Goal: Information Seeking & Learning: Check status

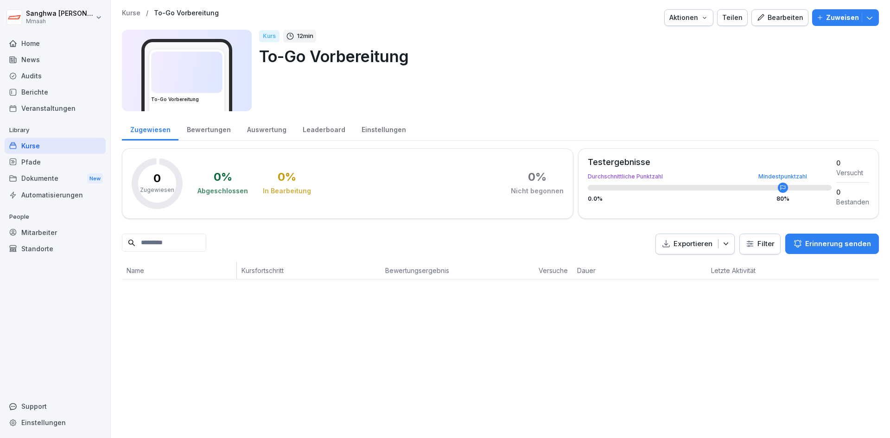
click at [54, 73] on div "Audits" at bounding box center [55, 76] width 101 height 16
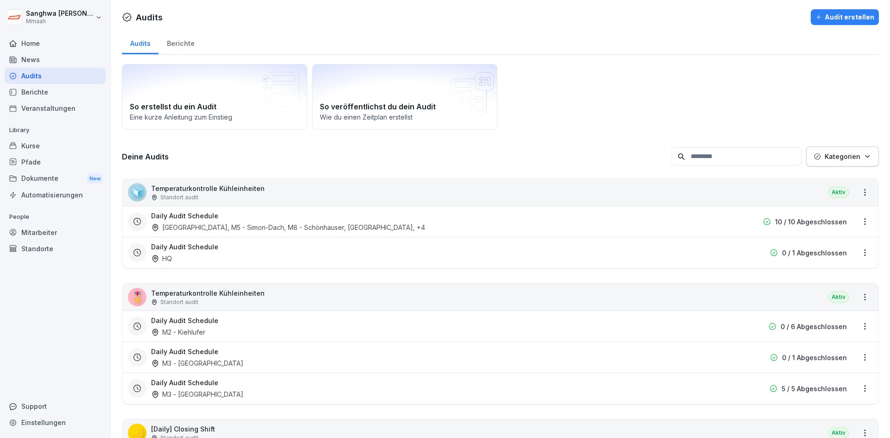
click at [441, 227] on div "Daily Audit Schedule [GEOGRAPHIC_DATA], [GEOGRAPHIC_DATA], M8 - Schönhauser, M1…" at bounding box center [441, 221] width 580 height 21
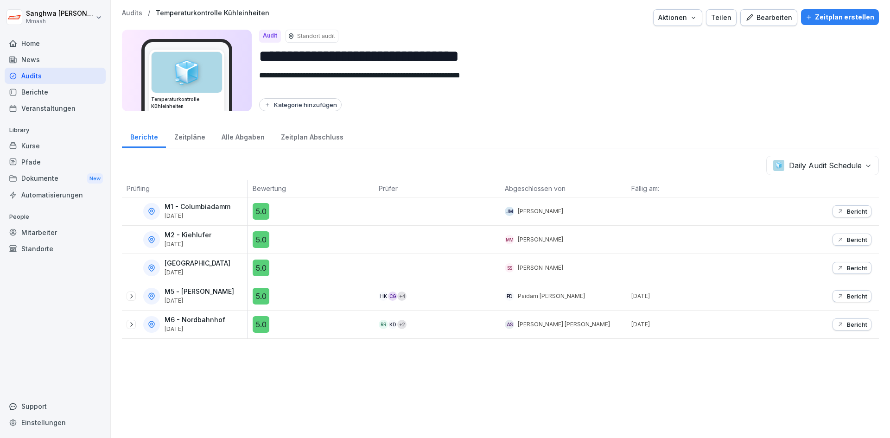
click at [237, 134] on div "Alle Abgaben" at bounding box center [242, 136] width 59 height 24
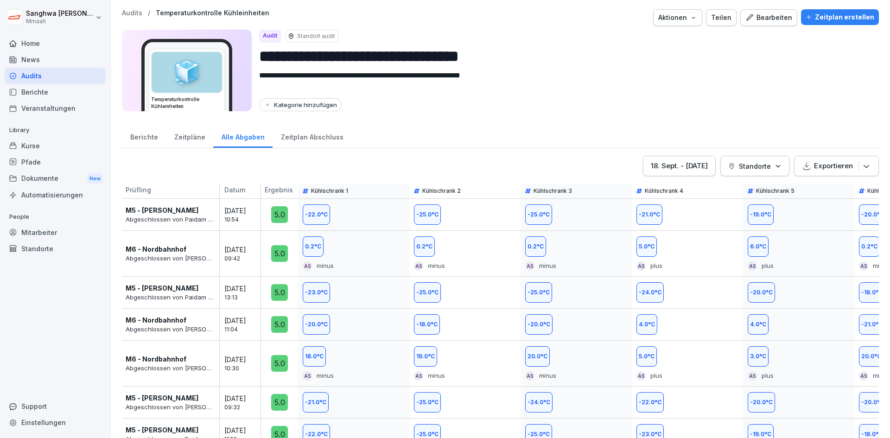
click at [711, 162] on p "Standorte" at bounding box center [755, 166] width 32 height 10
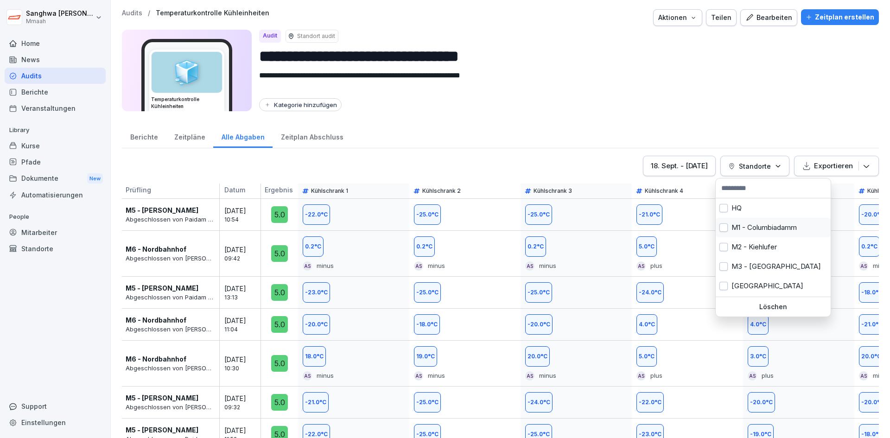
click at [711, 230] on button "button" at bounding box center [723, 227] width 8 height 8
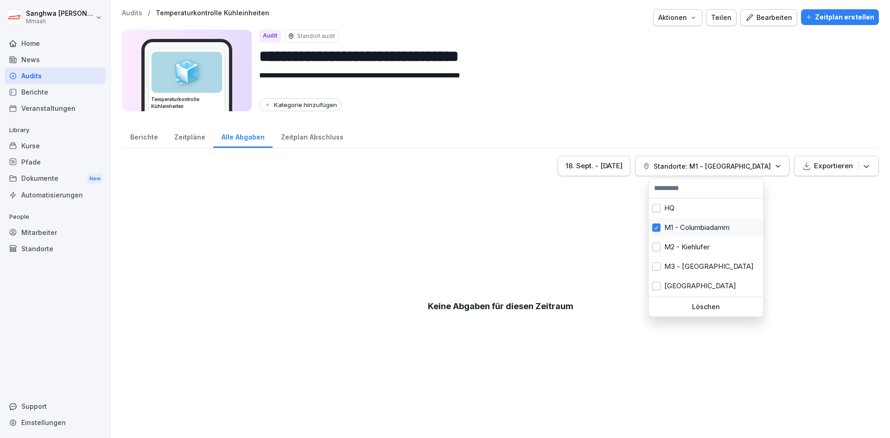
click at [653, 230] on button "button" at bounding box center [656, 227] width 8 height 8
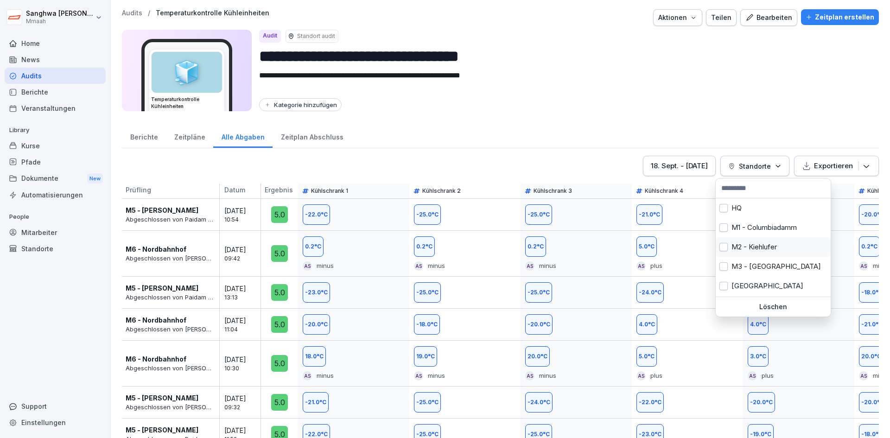
click at [711, 248] on button "button" at bounding box center [723, 247] width 8 height 8
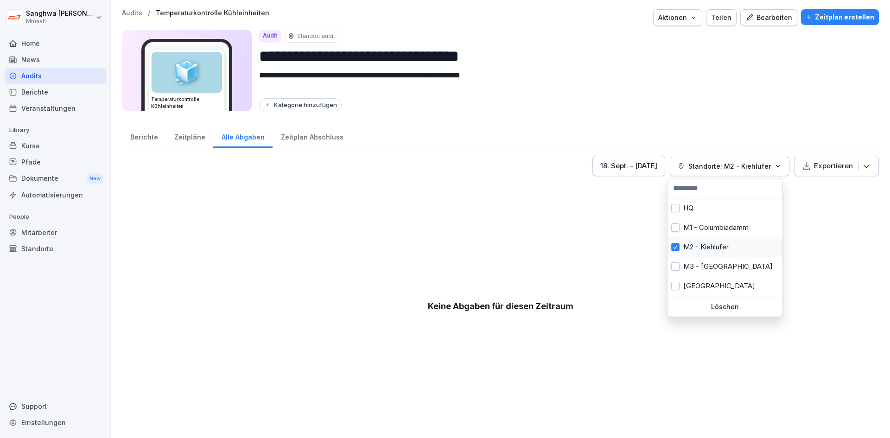
click at [679, 249] on button "button" at bounding box center [675, 247] width 8 height 8
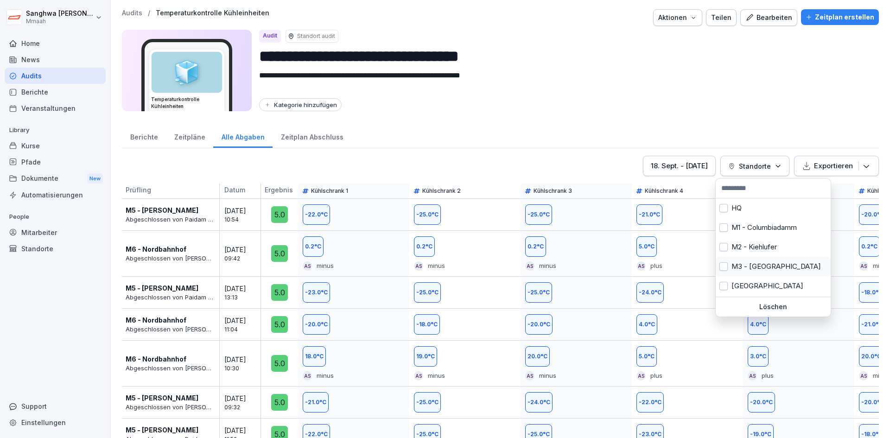
click at [711, 265] on button "button" at bounding box center [723, 266] width 8 height 8
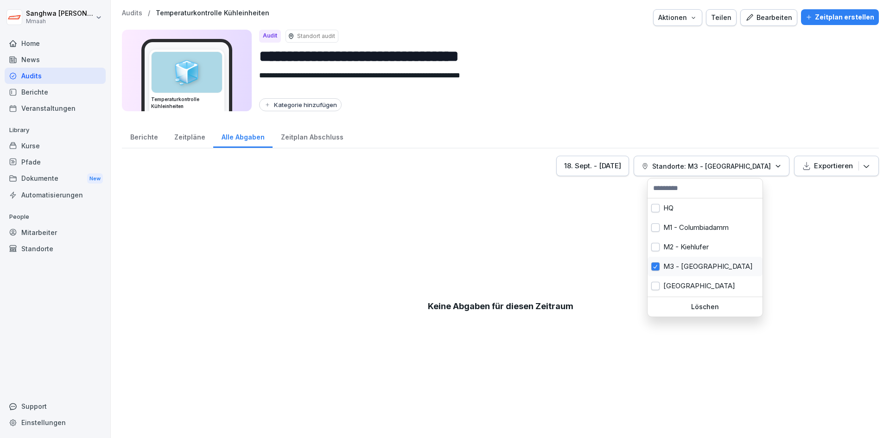
click at [664, 263] on div "M3 - [GEOGRAPHIC_DATA]" at bounding box center [704, 266] width 115 height 19
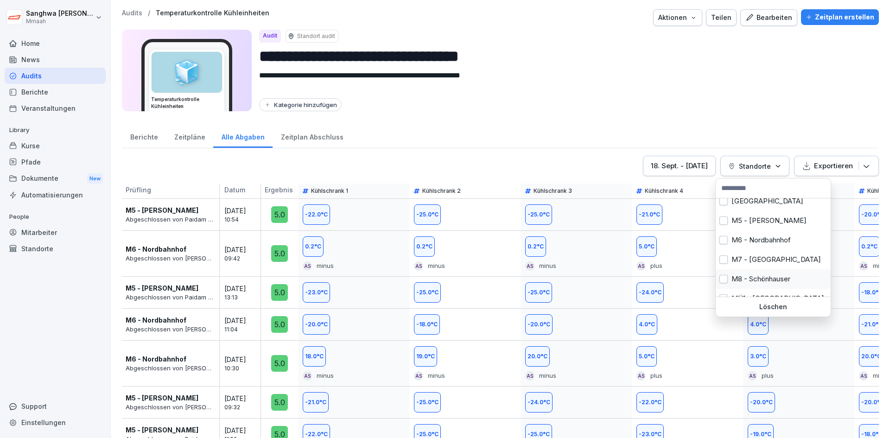
scroll to position [93, 0]
click at [711, 233] on button "button" at bounding box center [723, 232] width 8 height 8
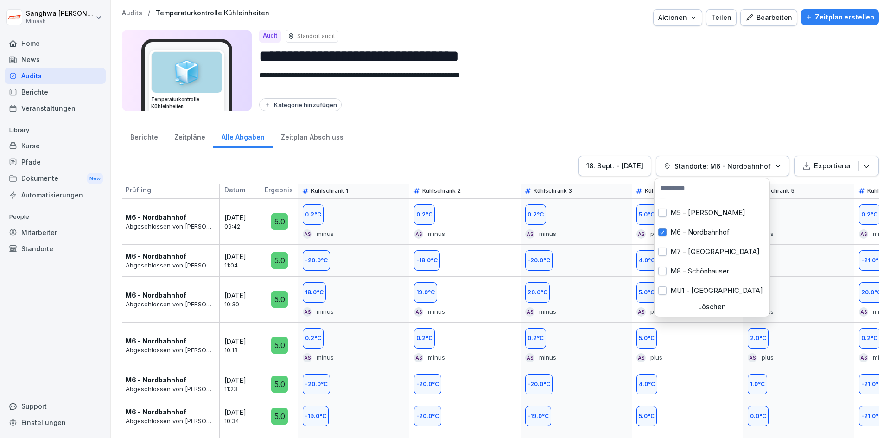
click at [482, 153] on html "**********" at bounding box center [445, 219] width 890 height 438
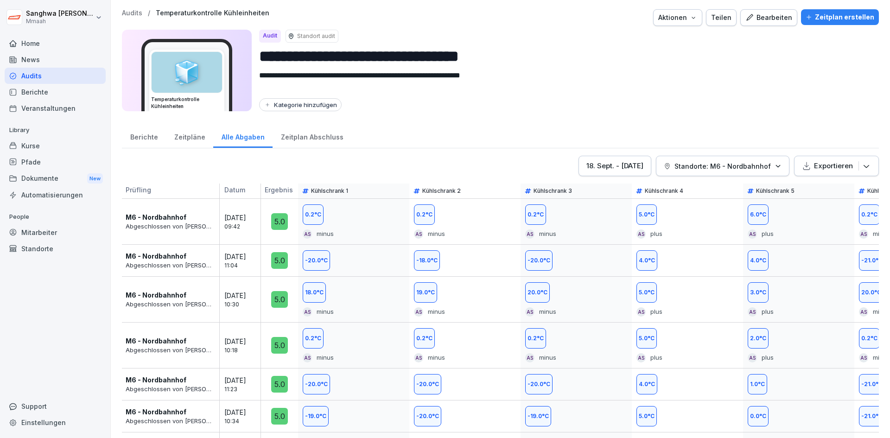
click at [156, 140] on div "Berichte" at bounding box center [144, 136] width 44 height 24
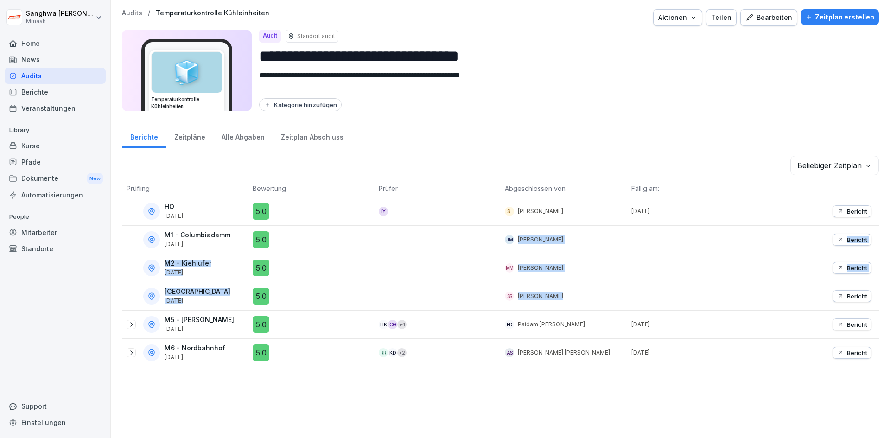
drag, startPoint x: 516, startPoint y: 242, endPoint x: 570, endPoint y: 302, distance: 80.4
click at [570, 302] on tbody "HQ [DATE] 5.0 IY SL Sanghwa Lee [DATE] Bericht M1 - [GEOGRAPHIC_DATA] [DATE] 5.…" at bounding box center [500, 282] width 757 height 170
click at [570, 300] on div "SS [PERSON_NAME]" at bounding box center [565, 296] width 121 height 9
drag, startPoint x: 571, startPoint y: 300, endPoint x: 497, endPoint y: 228, distance: 103.2
click at [497, 228] on tbody "HQ [DATE] 5.0 IY SL Sanghwa Lee [DATE] Bericht M1 - [GEOGRAPHIC_DATA] [DATE] 5.…" at bounding box center [500, 282] width 757 height 170
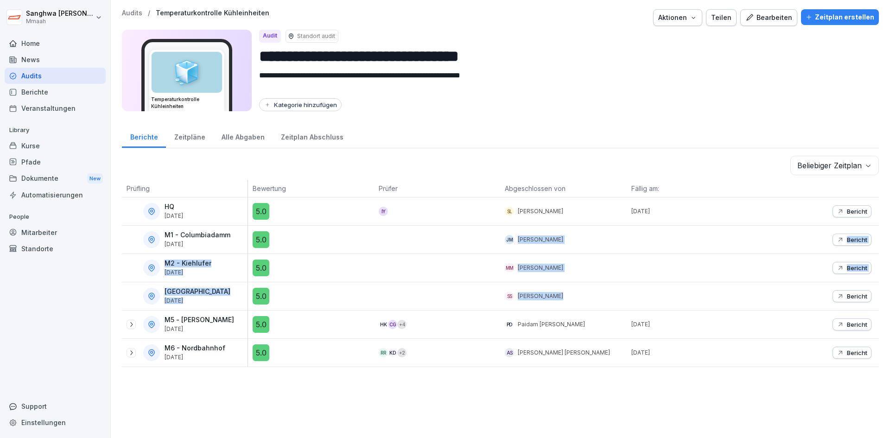
click at [574, 286] on div "SS [PERSON_NAME]" at bounding box center [563, 296] width 126 height 28
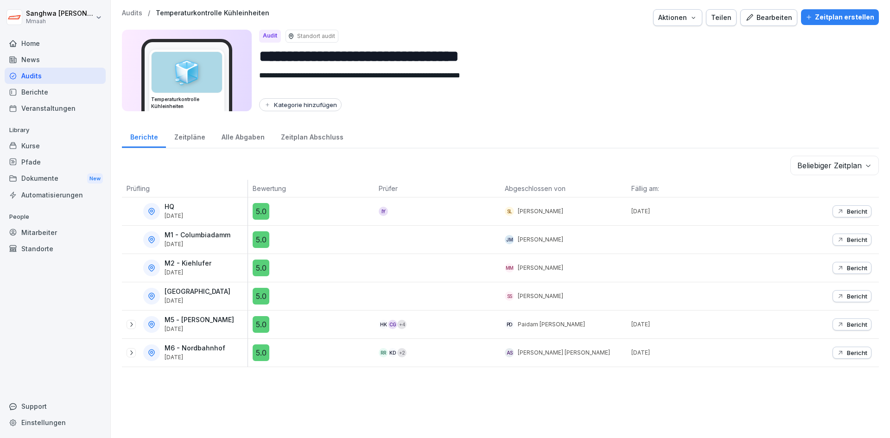
click at [39, 75] on div "Audits" at bounding box center [55, 76] width 101 height 16
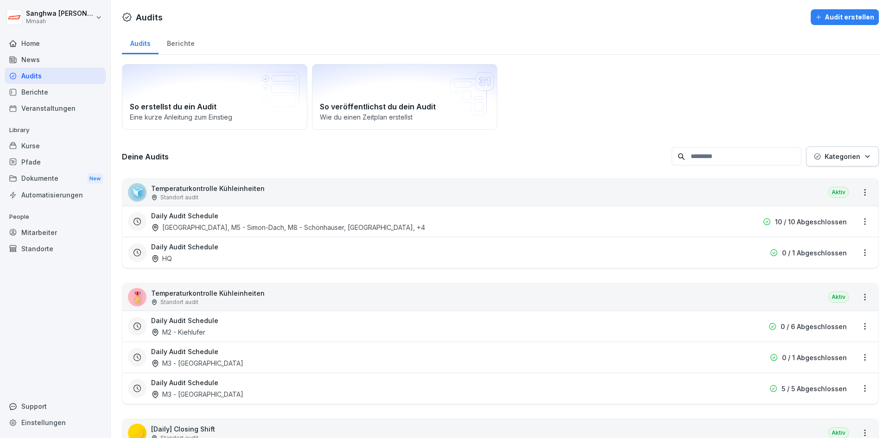
click at [372, 218] on div "Daily Audit Schedule [GEOGRAPHIC_DATA], [GEOGRAPHIC_DATA], M8 - Schönhauser, M1…" at bounding box center [441, 221] width 580 height 21
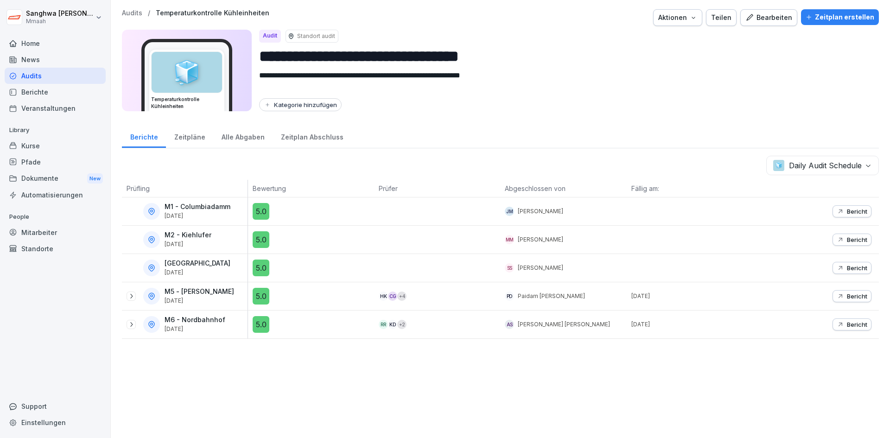
click at [239, 139] on div "Alle Abgaben" at bounding box center [242, 136] width 59 height 24
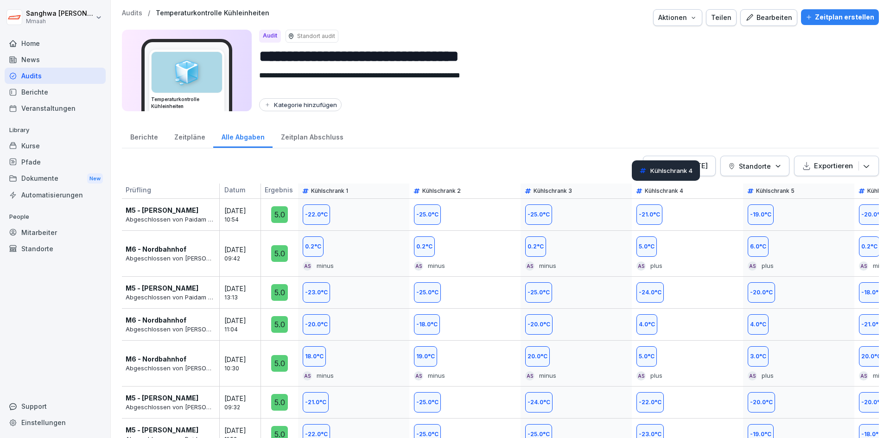
click at [711, 163] on p "Standorte" at bounding box center [755, 166] width 32 height 10
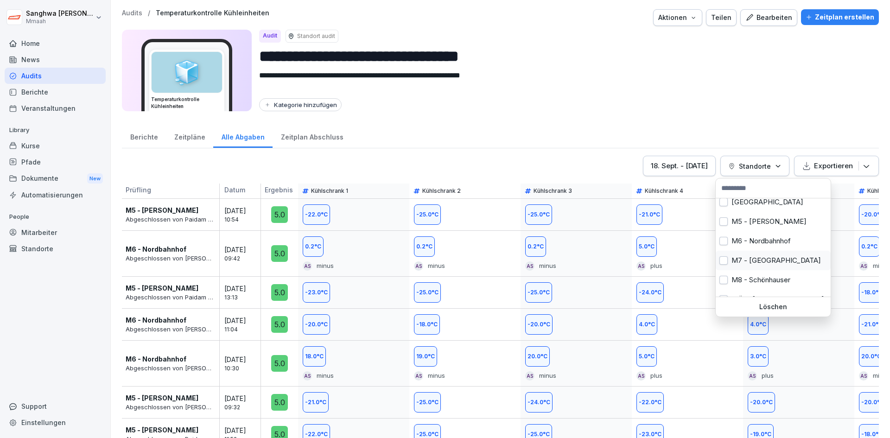
scroll to position [93, 0]
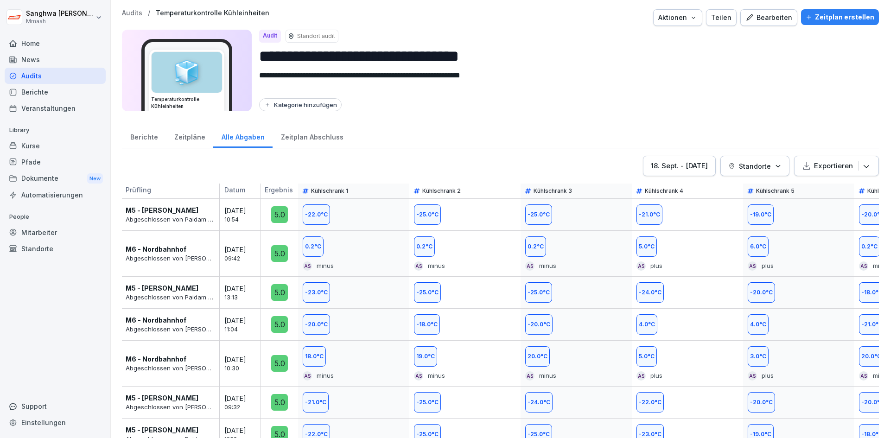
click at [27, 79] on html "**********" at bounding box center [445, 219] width 890 height 438
click at [33, 76] on div "Audits" at bounding box center [55, 76] width 101 height 16
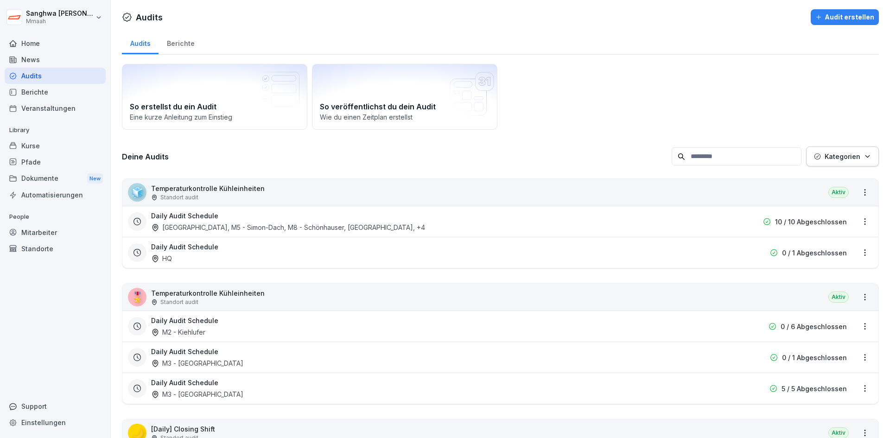
click at [515, 214] on div "Daily Audit Schedule [GEOGRAPHIC_DATA], [GEOGRAPHIC_DATA], M8 - Schönhauser, M1…" at bounding box center [441, 221] width 580 height 21
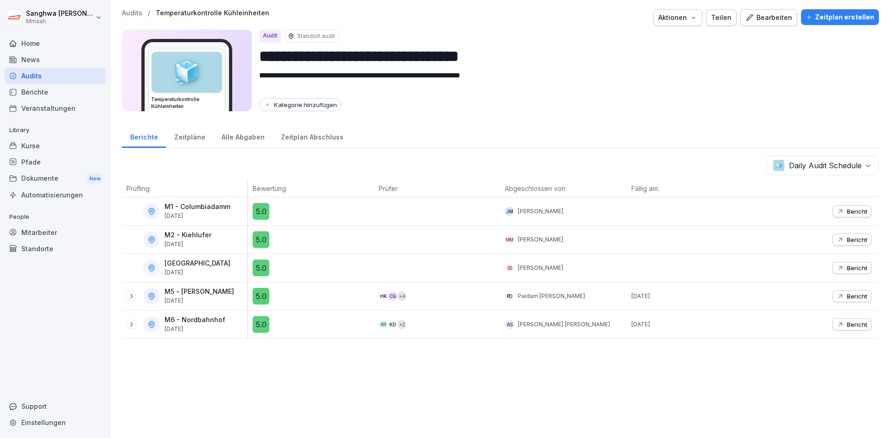
click at [238, 142] on div "Alle Abgaben" at bounding box center [242, 136] width 59 height 24
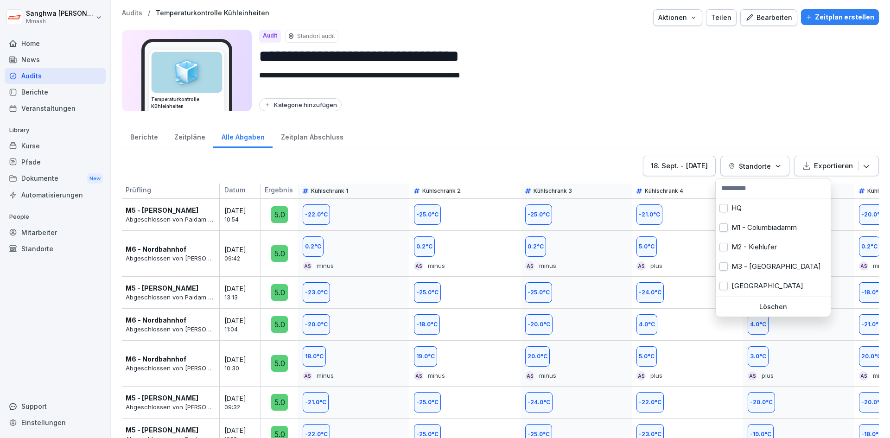
click at [711, 168] on p "Standorte" at bounding box center [755, 166] width 32 height 10
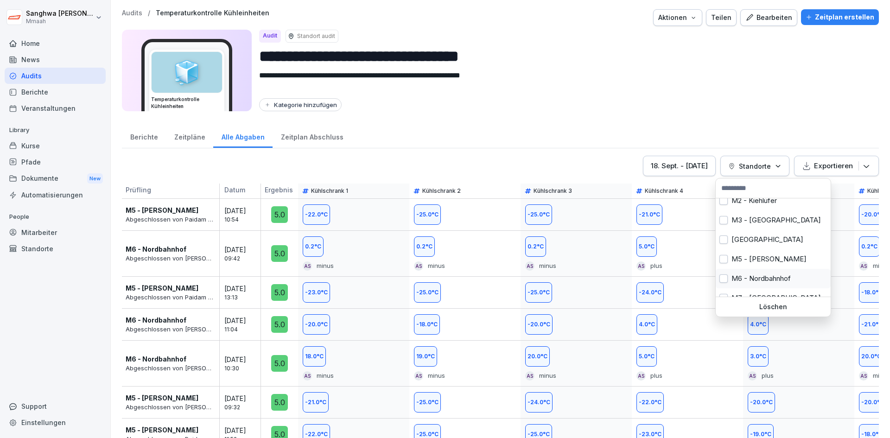
click at [711, 278] on div "M6 - Nordbahnhof" at bounding box center [773, 278] width 115 height 19
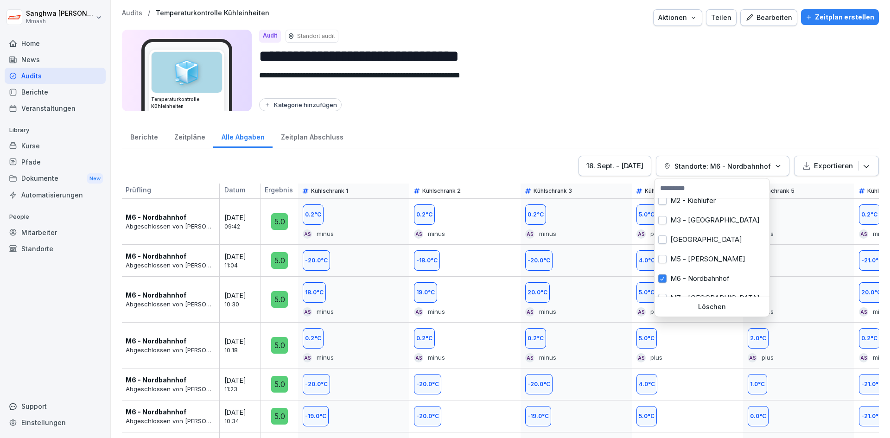
click at [244, 223] on html "**********" at bounding box center [445, 219] width 890 height 438
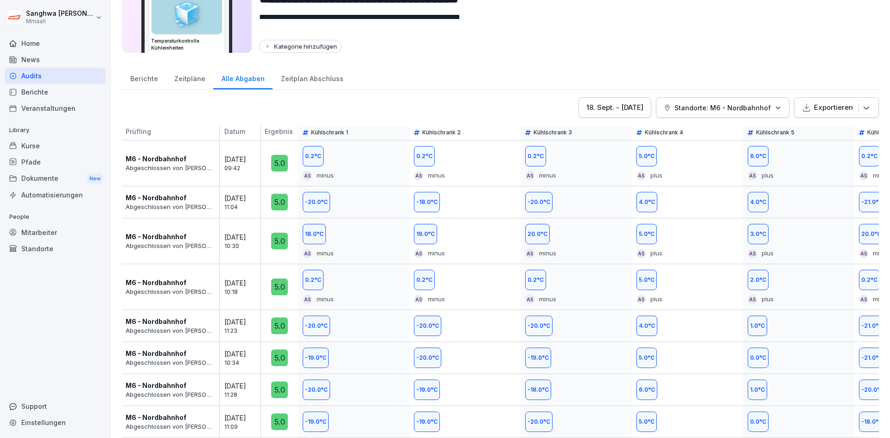
scroll to position [65, 0]
click at [593, 295] on div "AS minus" at bounding box center [575, 299] width 101 height 9
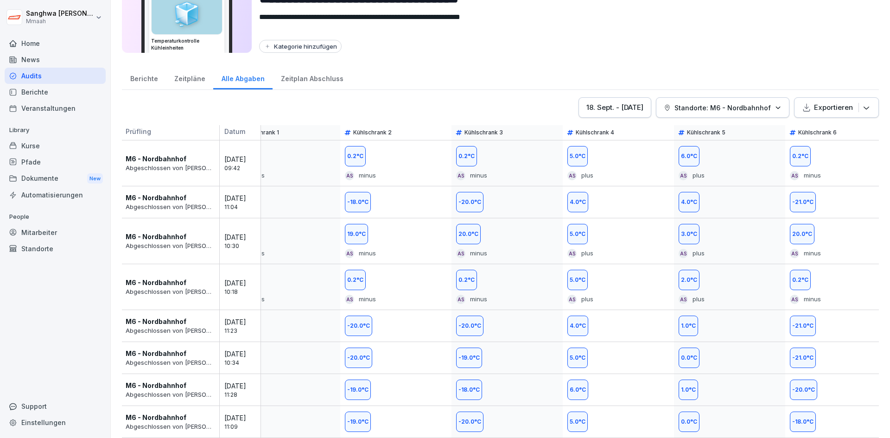
scroll to position [0, 0]
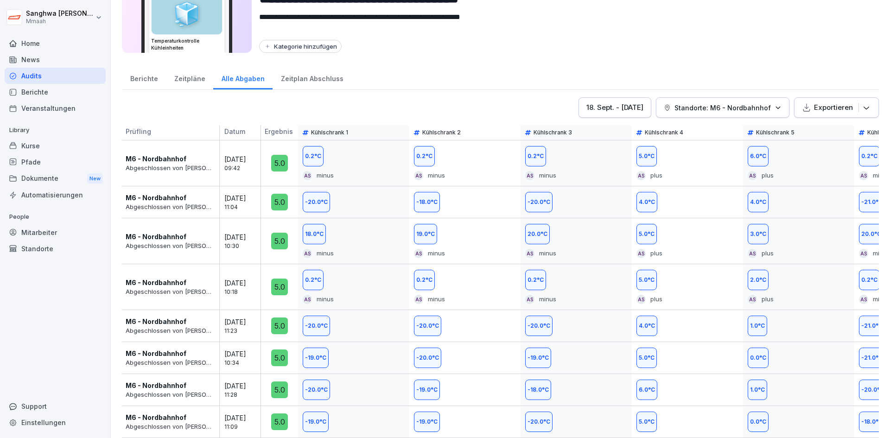
click at [615, 102] on div "[DATE] - [DATE]" at bounding box center [614, 107] width 57 height 10
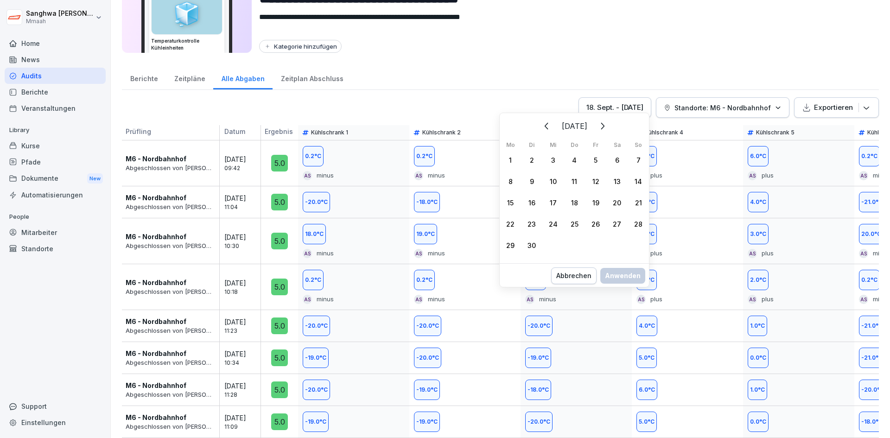
click at [576, 285] on div "[DATE] Mo Di Mi Do Fr Sa So 1 2 3 4 5 6 7 8 9 10 11 12 13 14 15 16 17 18 19 20 …" at bounding box center [574, 200] width 150 height 175
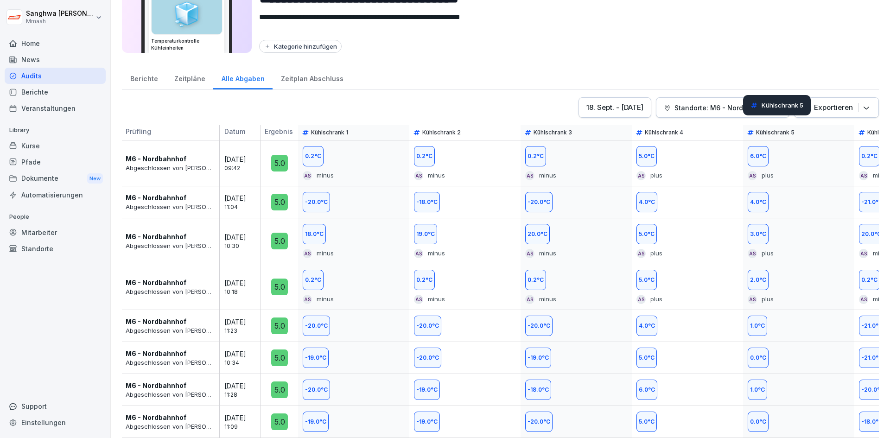
click at [711, 110] on div "Kühlschrank 5" at bounding box center [777, 105] width 68 height 20
click at [695, 125] on div "Kühlschrank 4" at bounding box center [687, 132] width 111 height 15
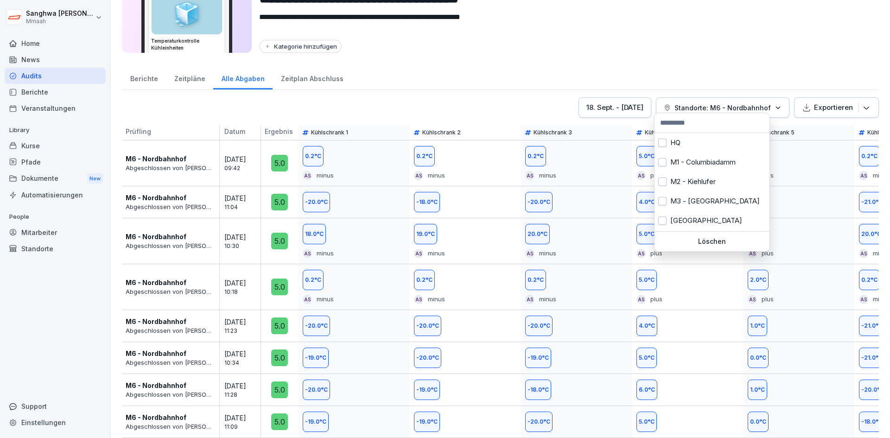
click at [711, 103] on p "Standorte: M6 - Nordbahnhof" at bounding box center [722, 108] width 96 height 10
click at [367, 99] on html "**********" at bounding box center [445, 219] width 890 height 438
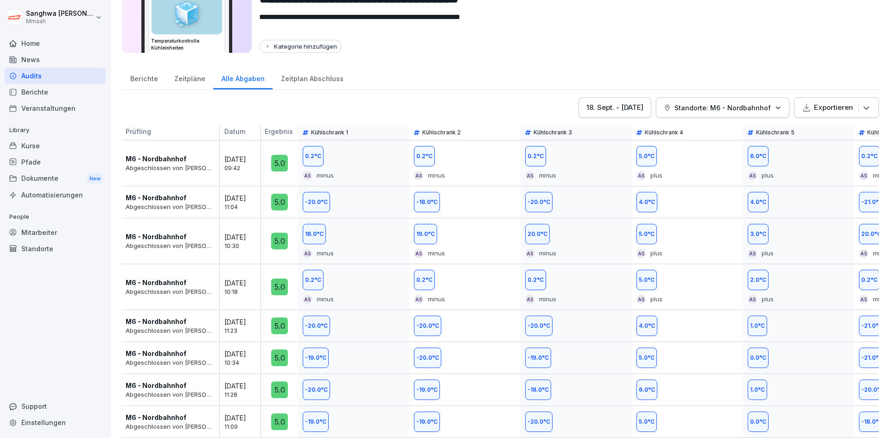
click at [428, 97] on div "[DATE] - [DATE] Standorte: M6 - Nordbahnhof Exportieren" at bounding box center [500, 107] width 757 height 20
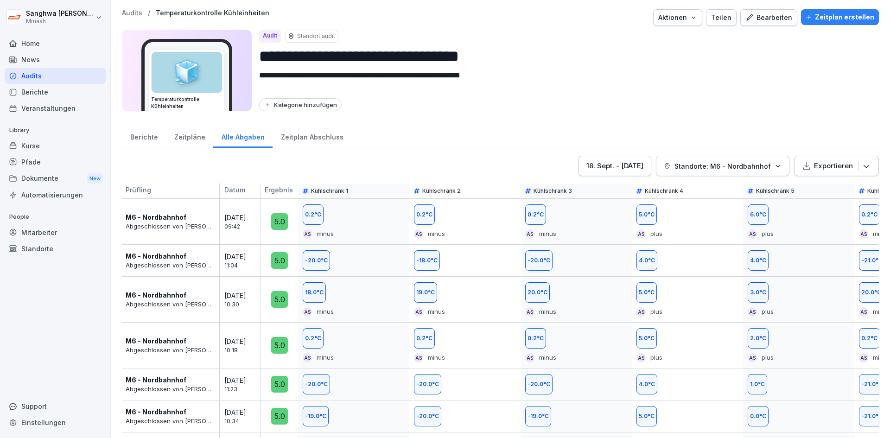
click at [50, 67] on div "News" at bounding box center [55, 59] width 101 height 16
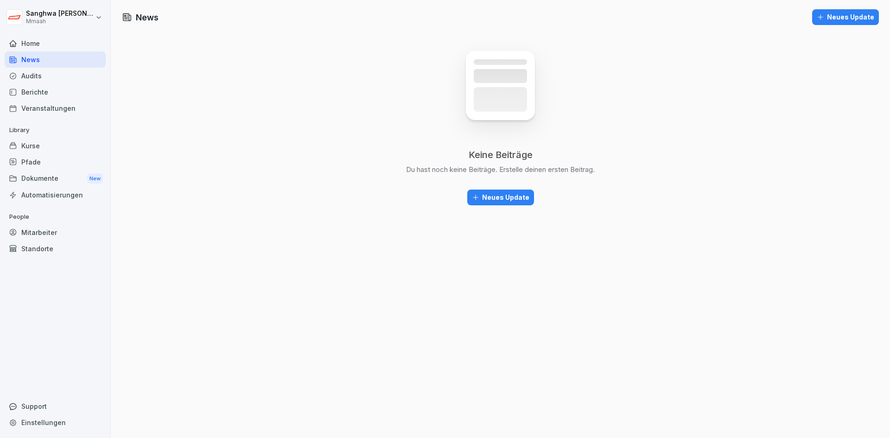
click at [50, 80] on div "Audits" at bounding box center [55, 76] width 101 height 16
